Goal: Information Seeking & Learning: Learn about a topic

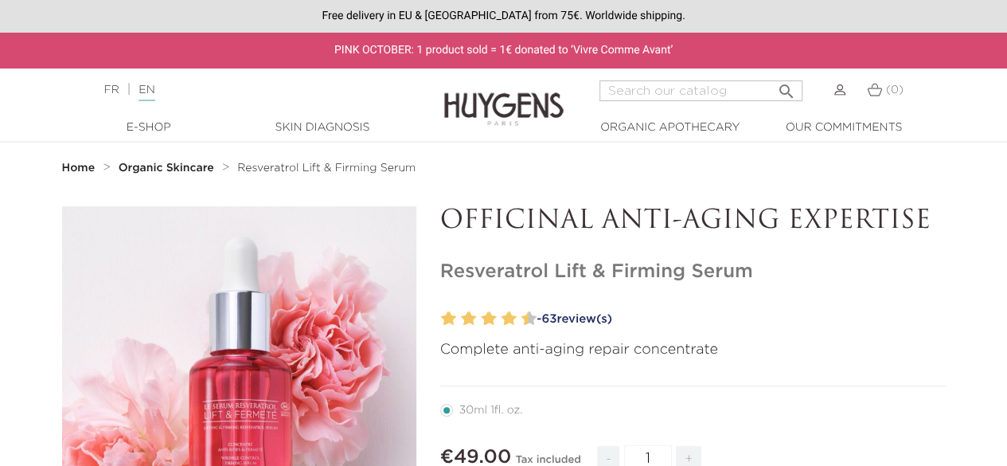
drag, startPoint x: 656, startPoint y: 207, endPoint x: 876, endPoint y: 174, distance: 222.1
click at [699, 234] on p "OFFICINAL ANTI-AGING EXPERTISE" at bounding box center [692, 221] width 505 height 30
drag, startPoint x: 443, startPoint y: 219, endPoint x: 774, endPoint y: 209, distance: 331.3
click at [774, 209] on p "OFFICINAL ANTI-AGING EXPERTISE" at bounding box center [692, 221] width 505 height 30
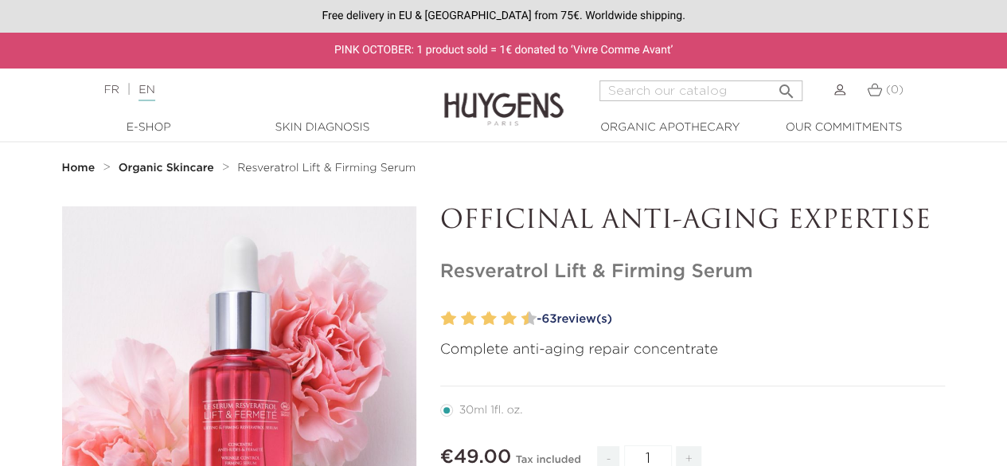
copy p "OFFICINAL ANTI-AGING"
